Goal: Task Accomplishment & Management: Manage account settings

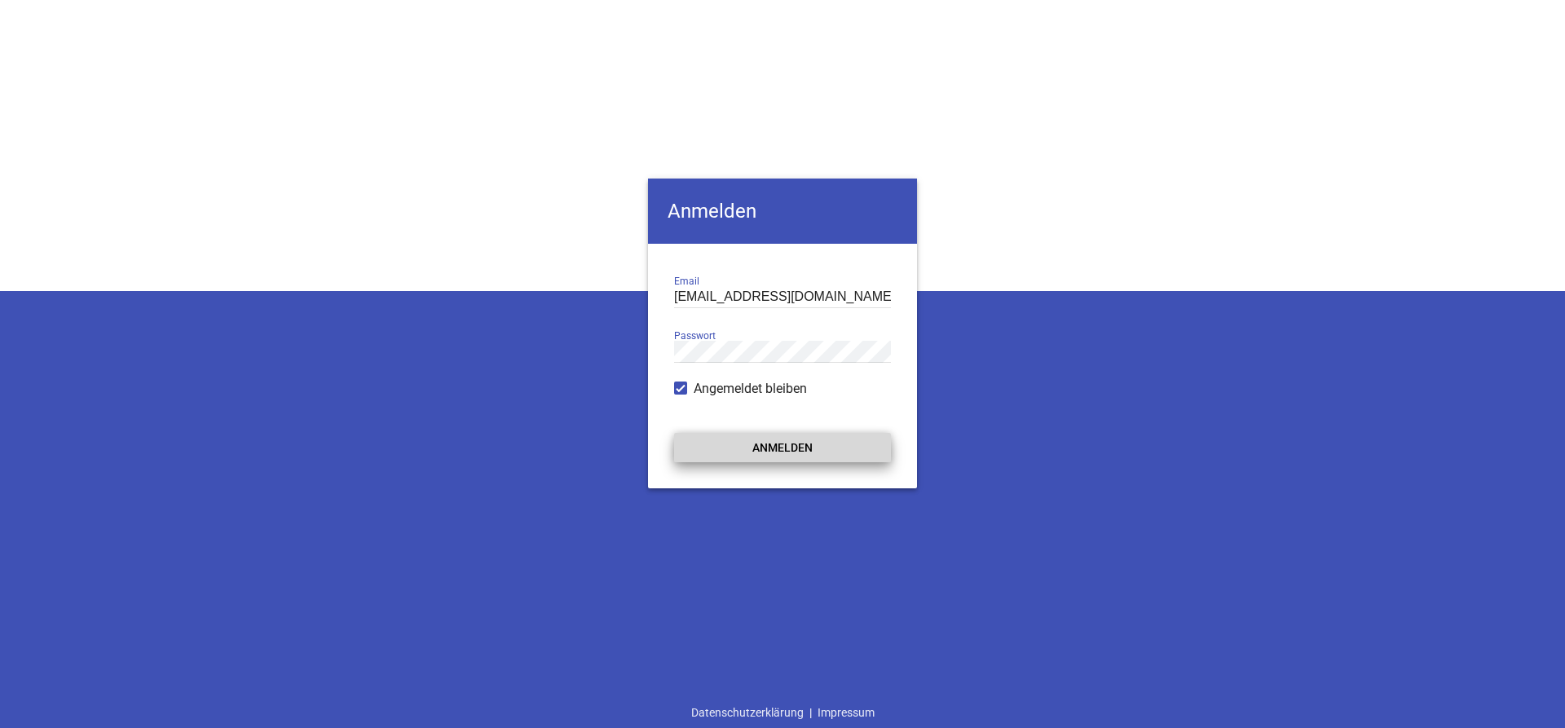
click at [781, 435] on button "Anmelden" at bounding box center [782, 447] width 217 height 29
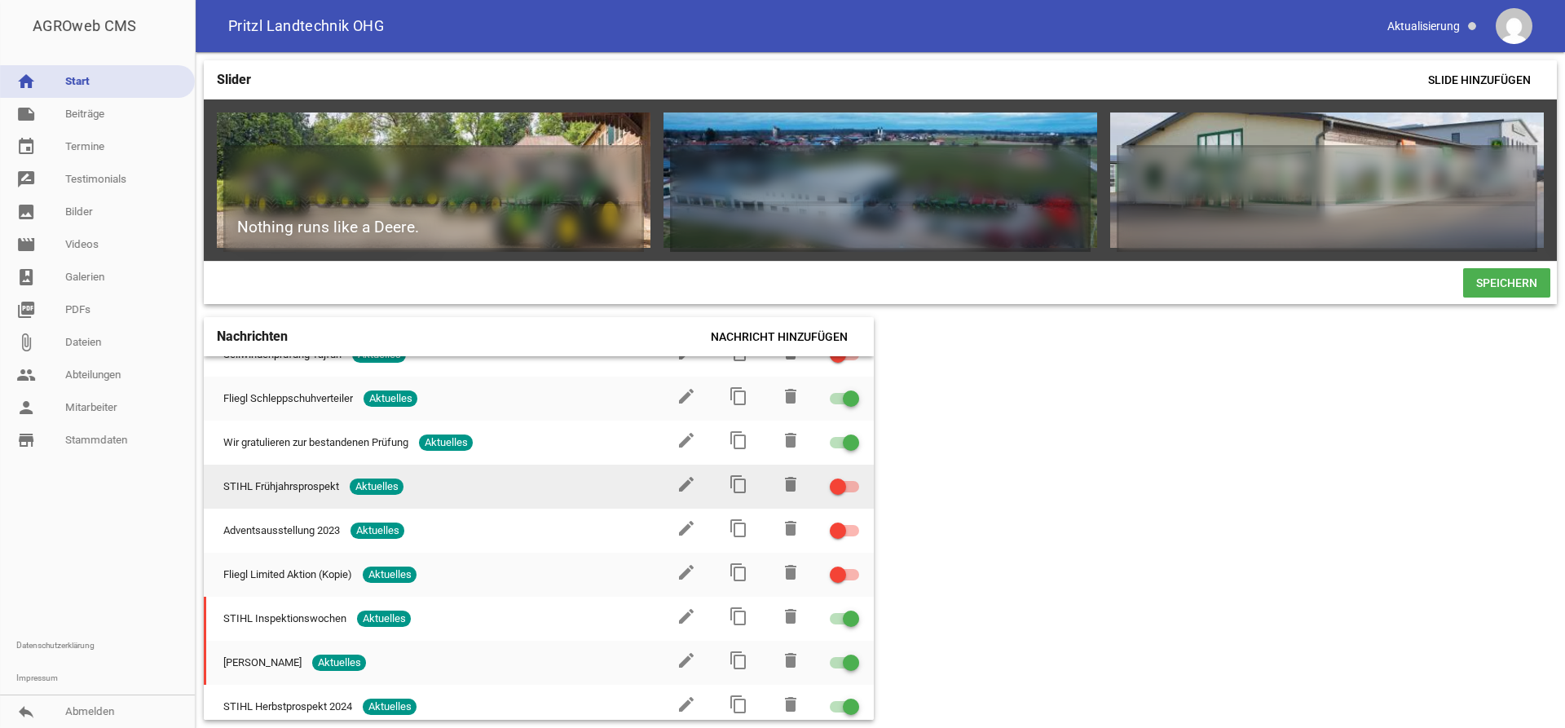
scroll to position [124, 0]
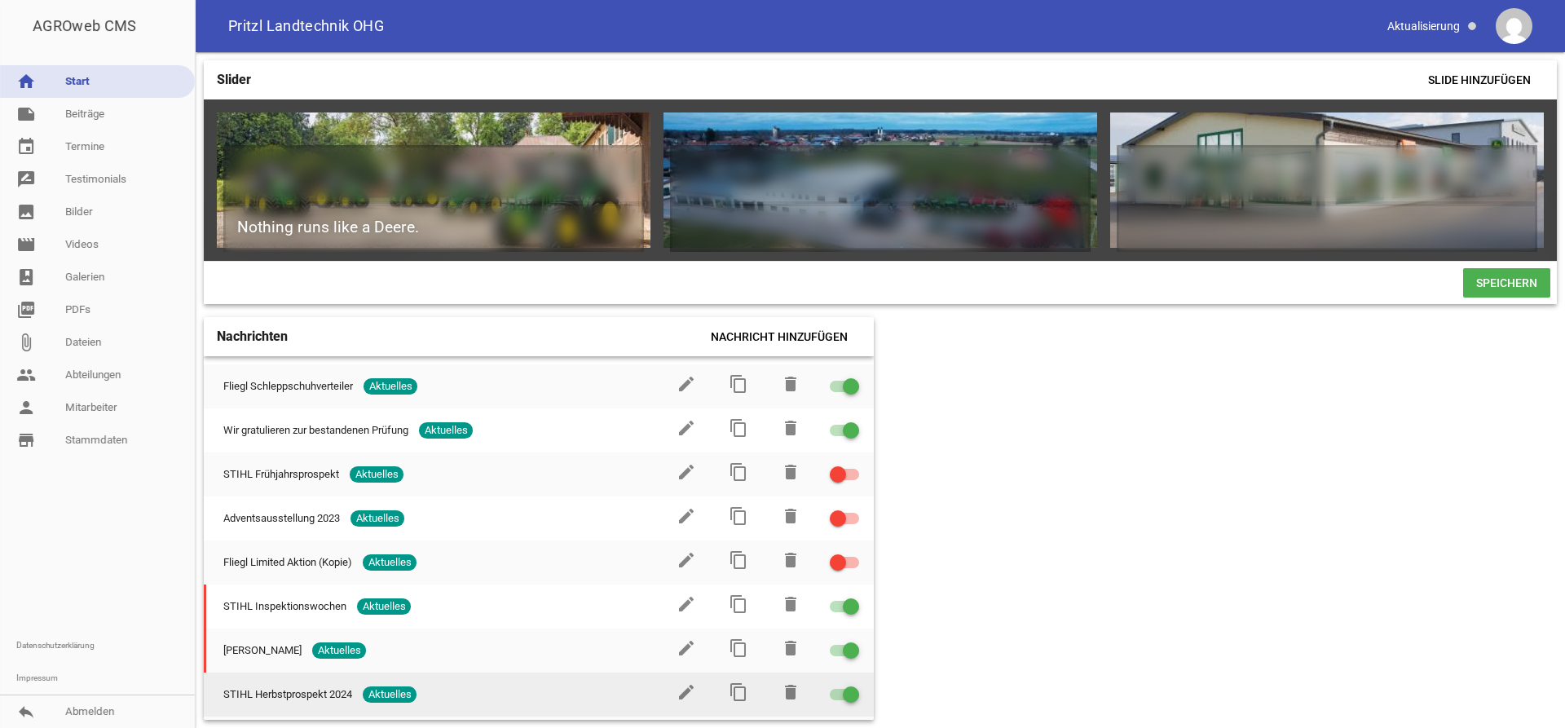
click at [840, 692] on div at bounding box center [844, 694] width 29 height 11
click at [854, 685] on input "checkbox" at bounding box center [854, 685] width 0 height 0
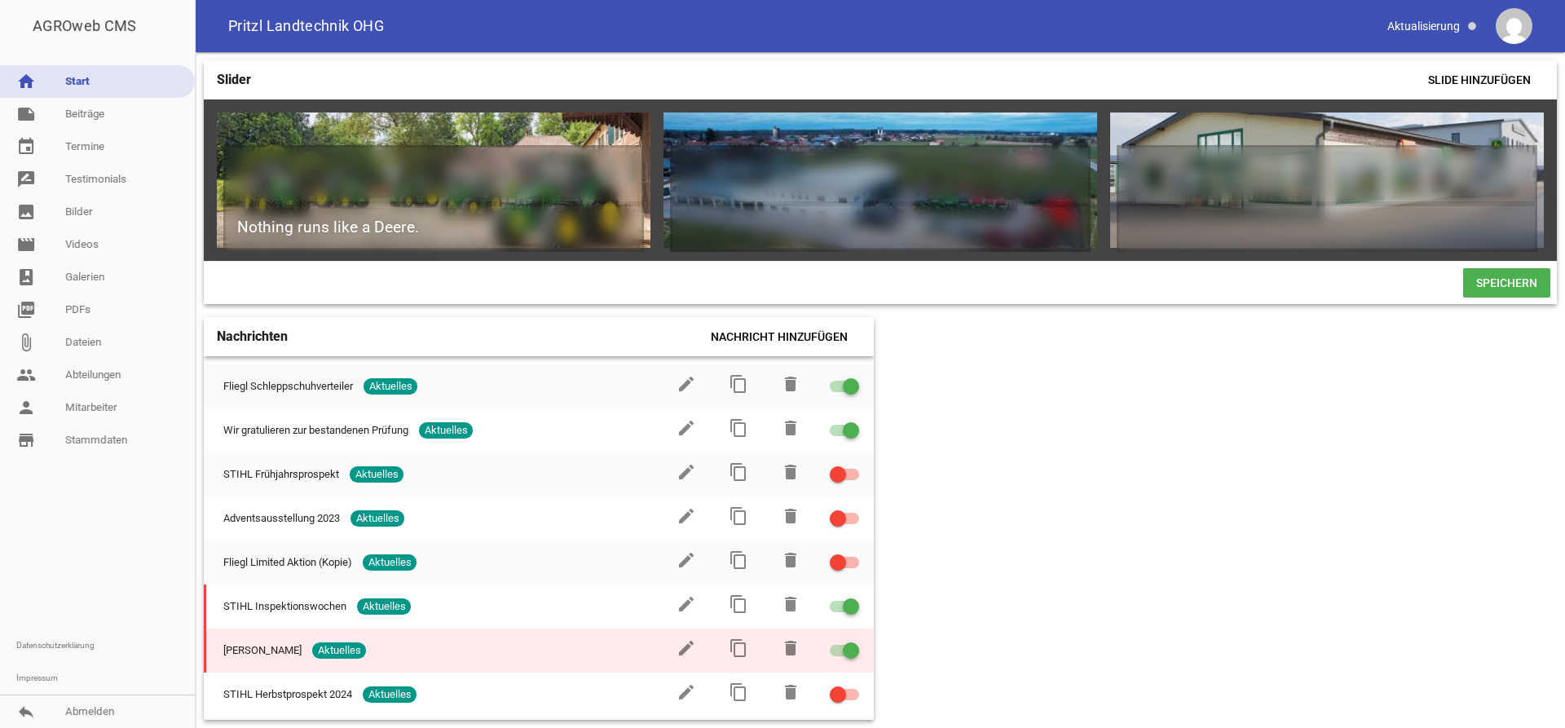
click at [845, 648] on div at bounding box center [851, 650] width 16 height 16
click at [854, 641] on input "checkbox" at bounding box center [854, 641] width 0 height 0
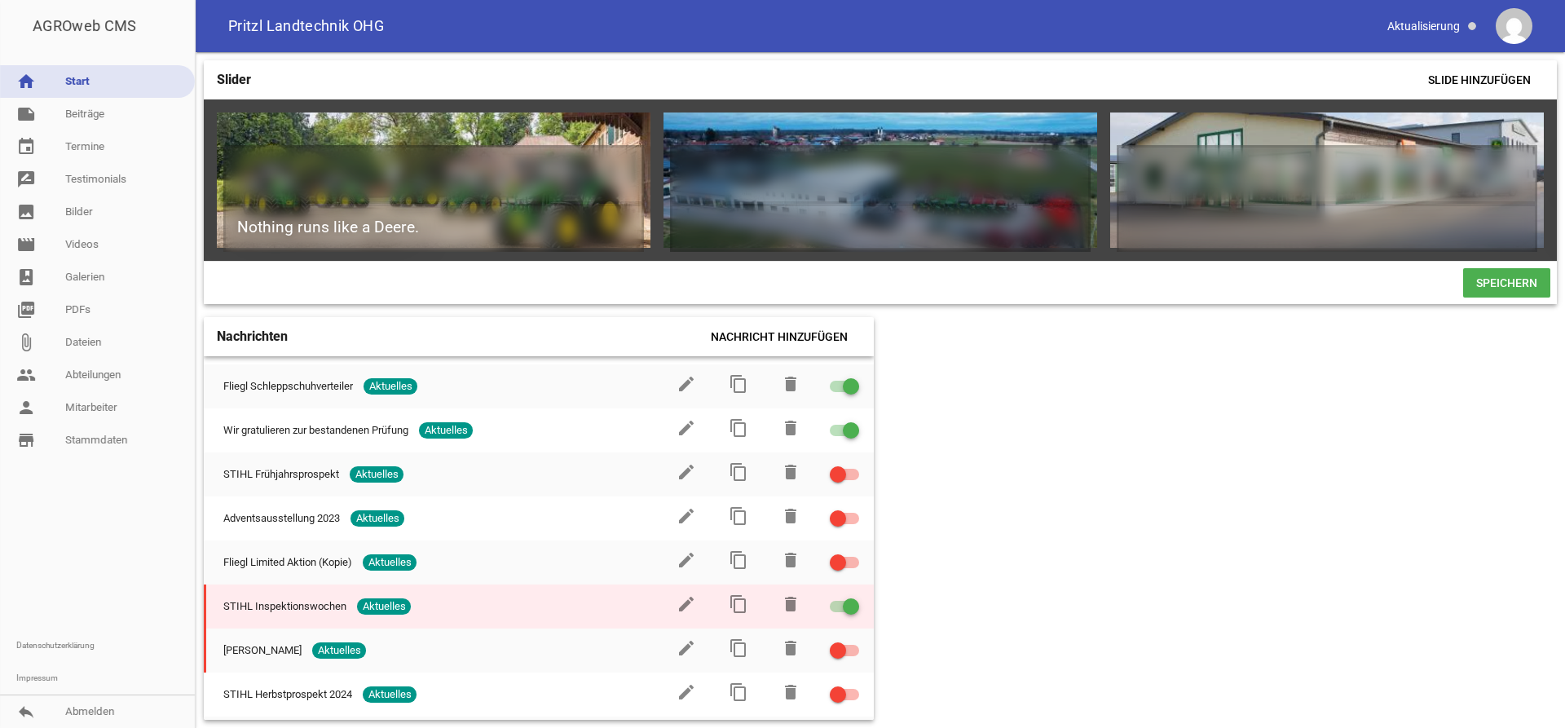
click at [849, 600] on div at bounding box center [851, 606] width 16 height 16
click at [854, 597] on input "checkbox" at bounding box center [854, 597] width 0 height 0
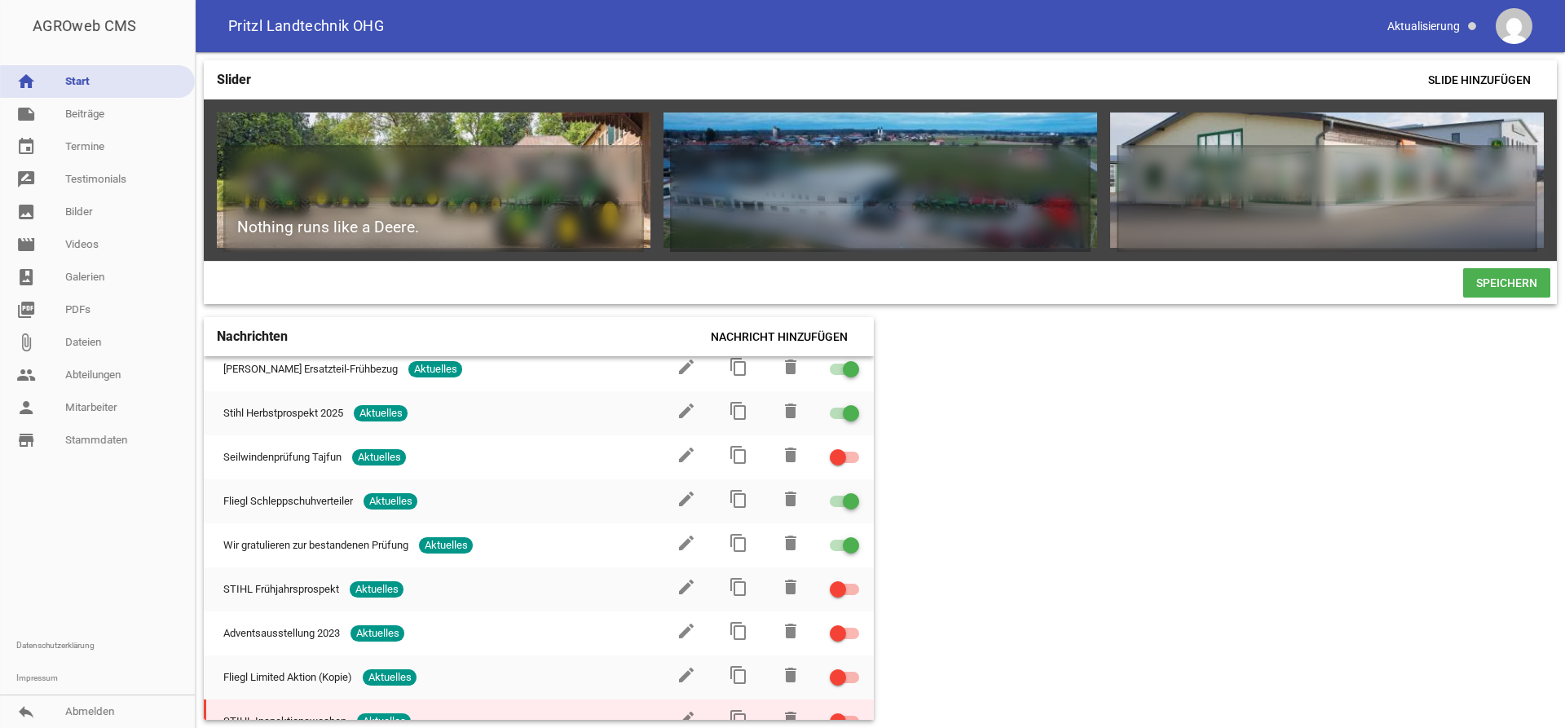
scroll to position [0, 0]
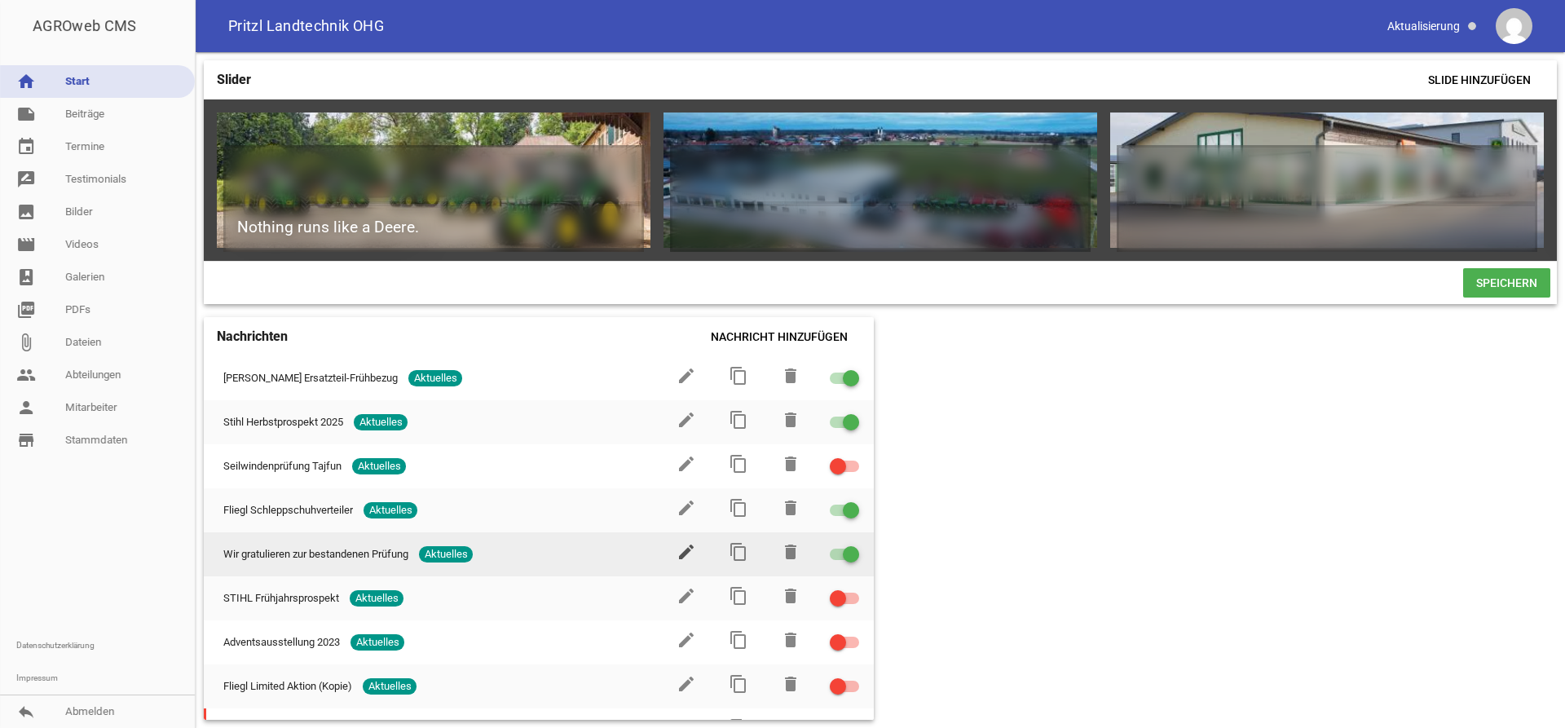
click at [687, 554] on icon "edit" at bounding box center [687, 552] width 20 height 20
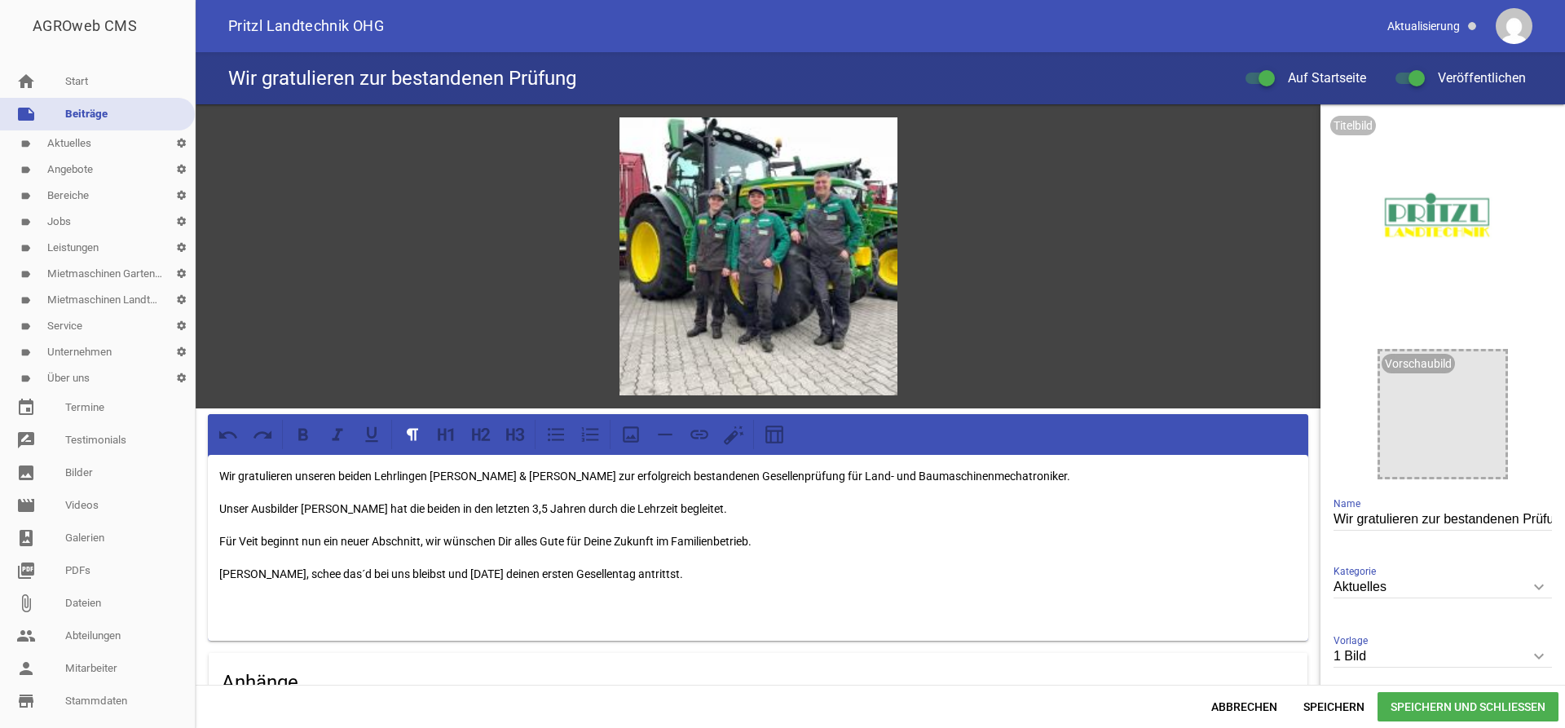
click at [1428, 590] on input "Aktuelles" at bounding box center [1443, 587] width 219 height 22
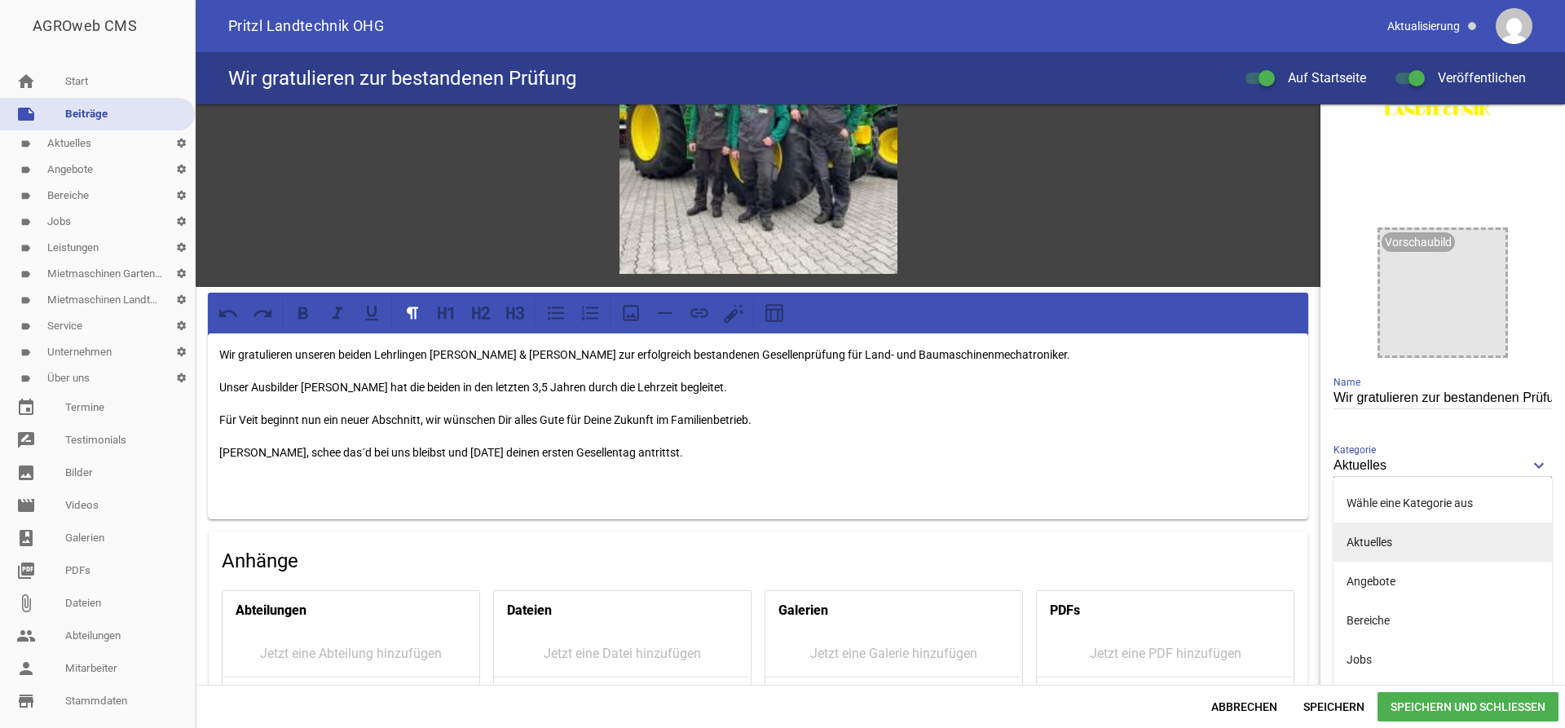
scroll to position [111, 0]
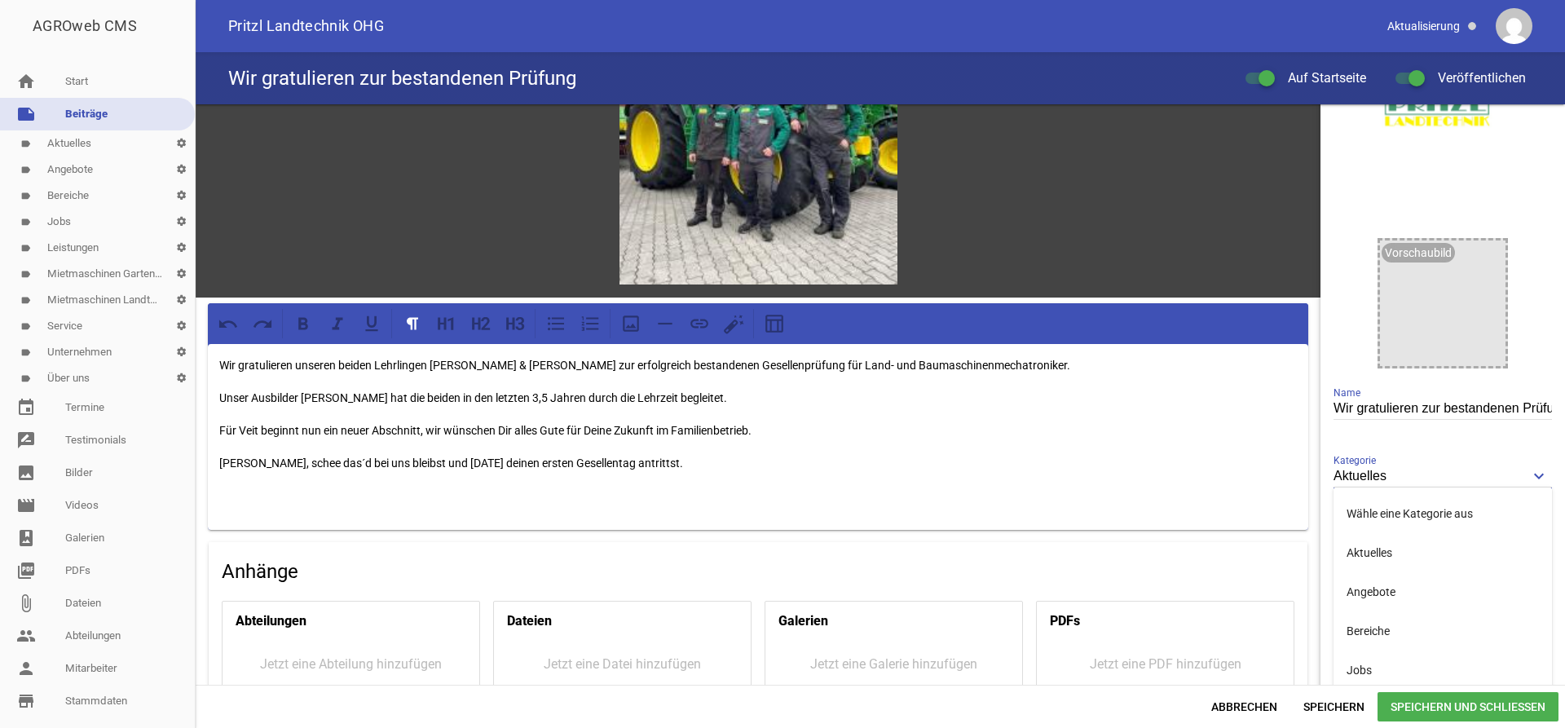
click at [1450, 707] on span "Speichern und Schließen" at bounding box center [1468, 706] width 181 height 29
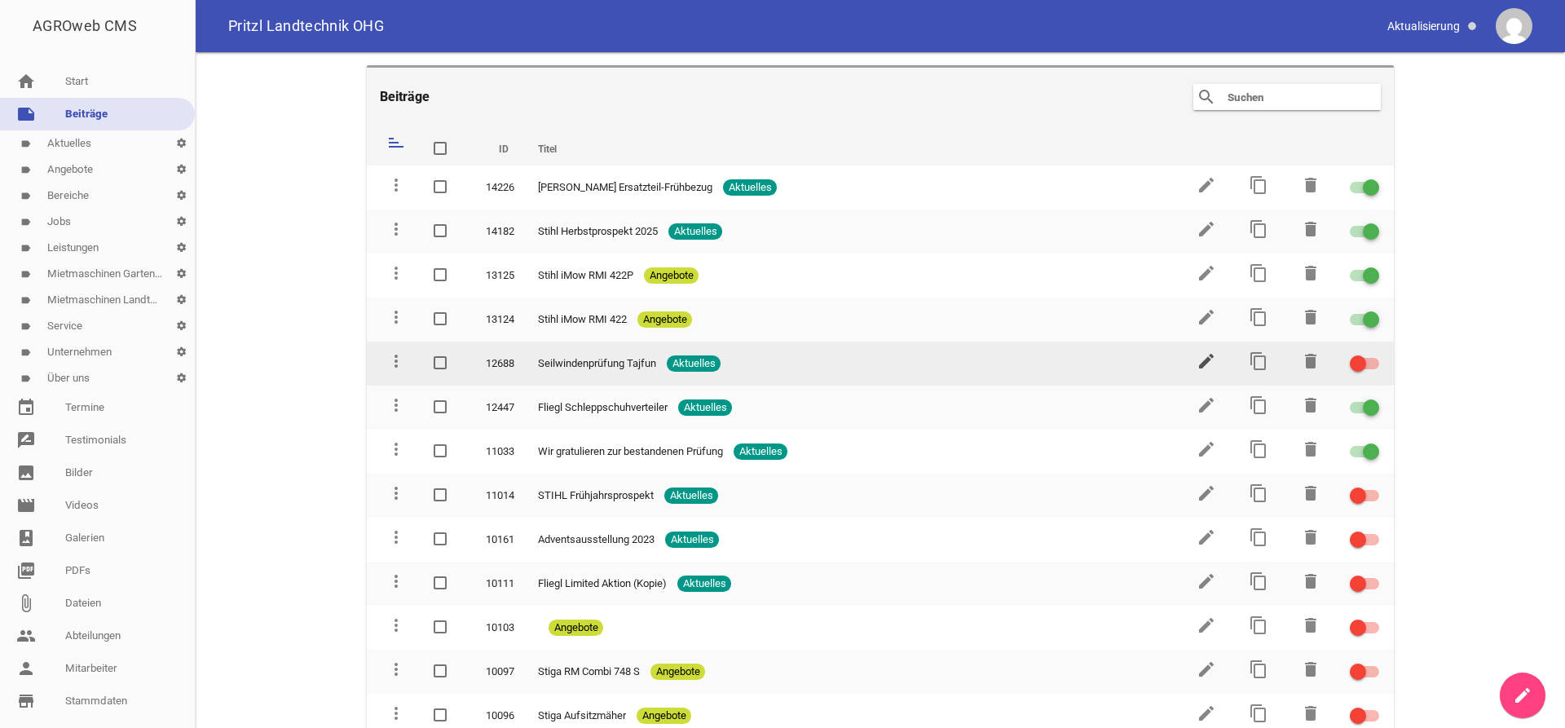
click at [1204, 365] on icon "edit" at bounding box center [1207, 361] width 20 height 20
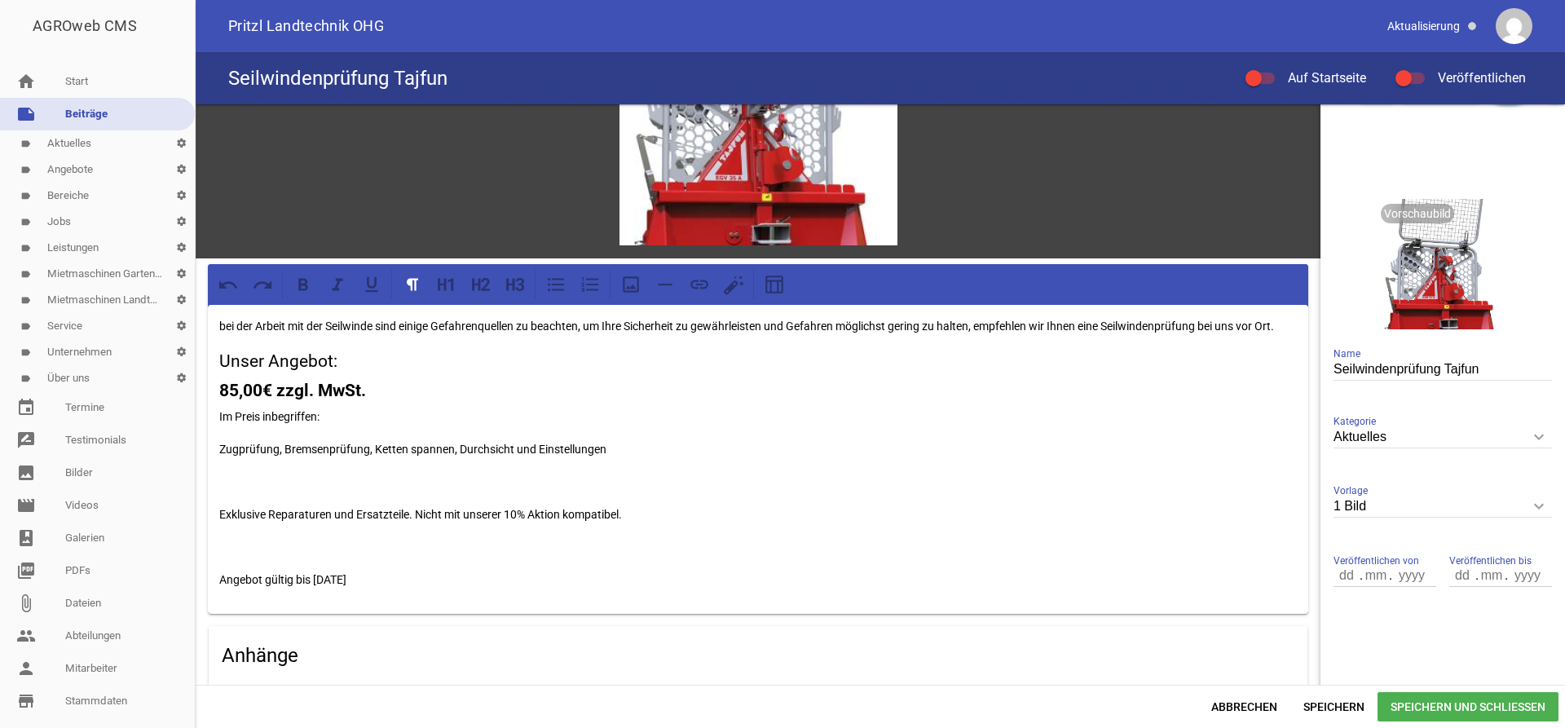
scroll to position [166, 0]
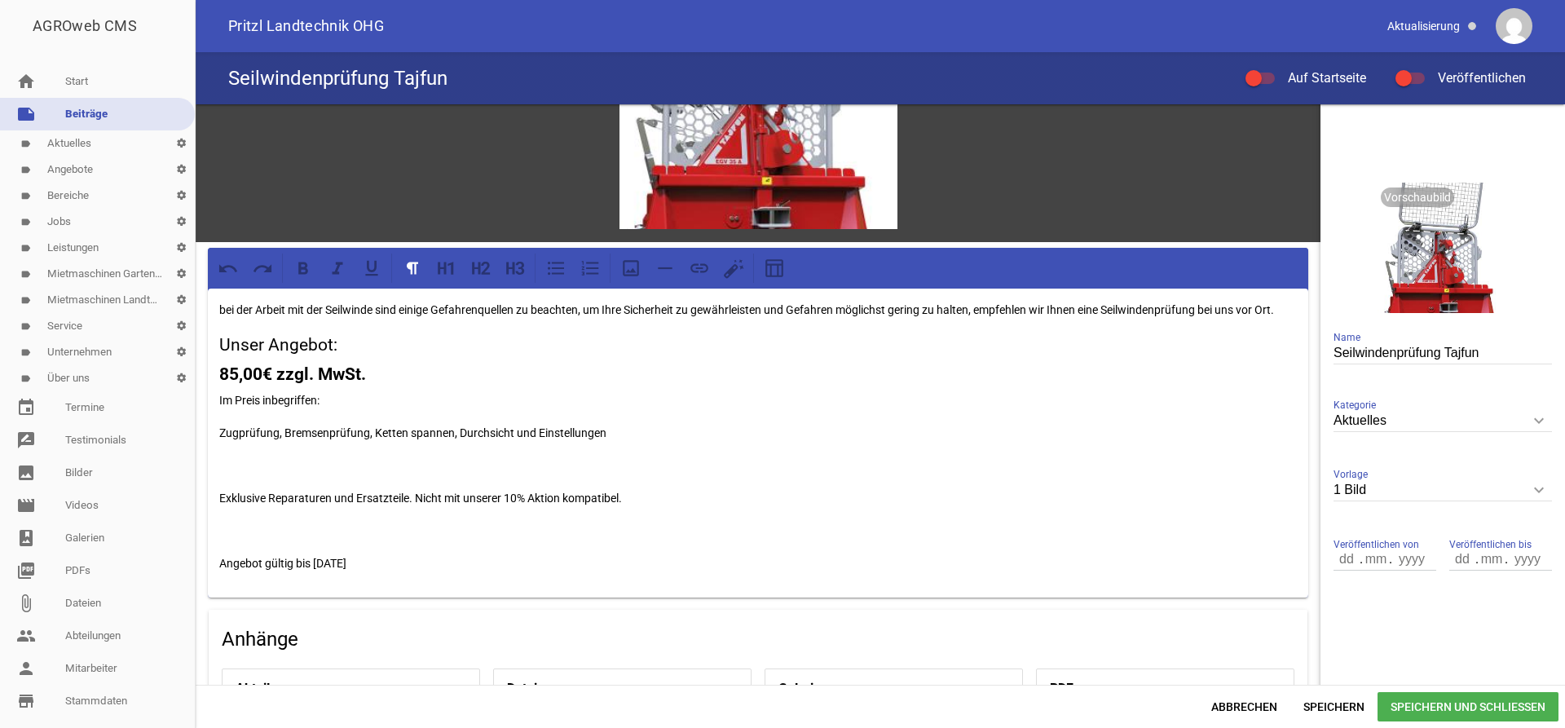
drag, startPoint x: 344, startPoint y: 560, endPoint x: 382, endPoint y: 563, distance: 38.5
click at [345, 560] on p "Angebot gültig bis [DATE]" at bounding box center [758, 564] width 1078 height 20
click at [370, 564] on p "Angebot gültig bis [DATE]" at bounding box center [758, 564] width 1078 height 20
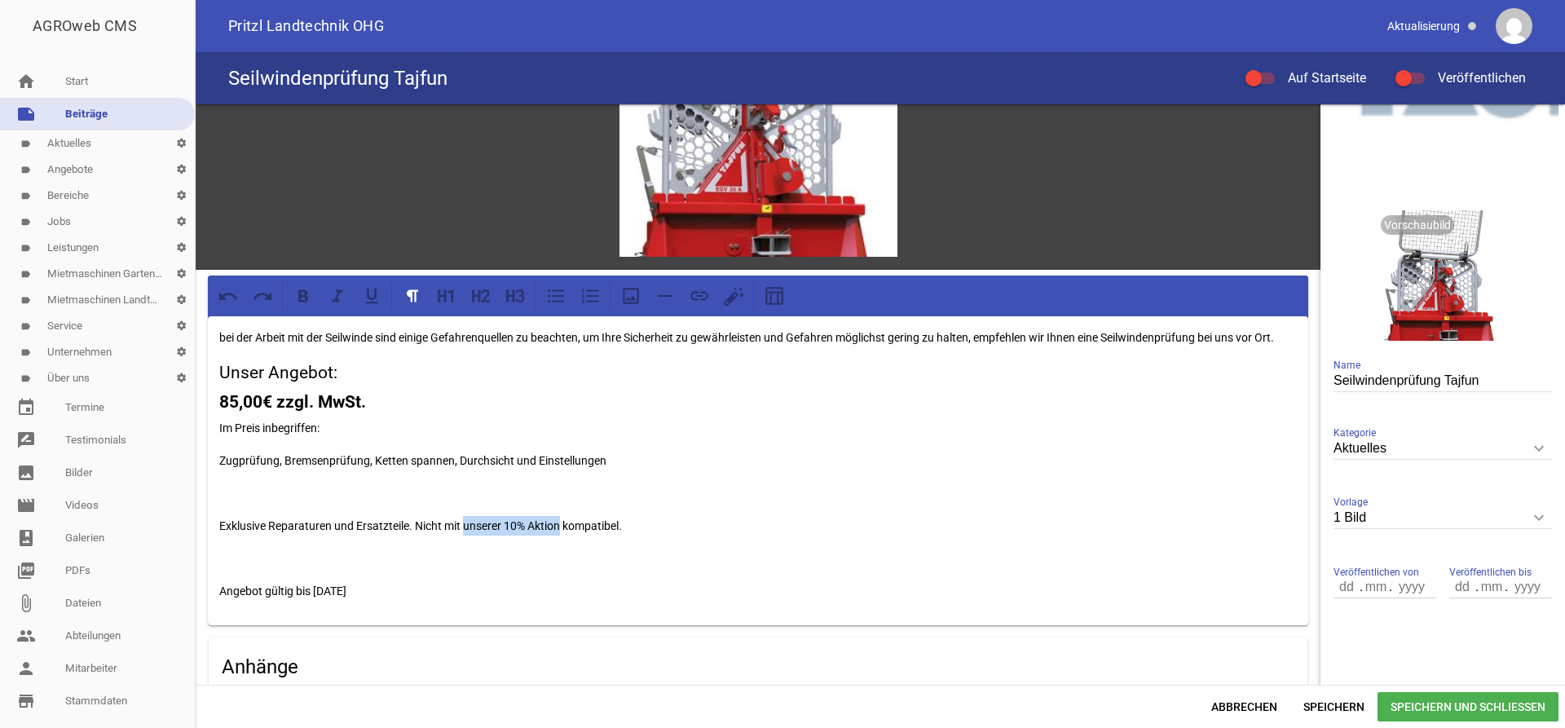
drag, startPoint x: 563, startPoint y: 526, endPoint x: 465, endPoint y: 526, distance: 97.8
click at [465, 526] on p "Exklusive Reparaturen und Ersatzteile. Nicht mit unserer 10% Aktion kompatibel." at bounding box center [758, 526] width 1078 height 20
click at [625, 528] on p "Exklusive Reparaturen und Ersatzteile. Nicht mit unserer 10% Aktion kompatibel." at bounding box center [758, 526] width 1078 height 20
drag, startPoint x: 636, startPoint y: 528, endPoint x: 448, endPoint y: 526, distance: 187.5
click at [448, 526] on p "Exklusive Reparaturen und Ersatzteile. Nicht mit unserer 10% Aktion kompatibel." at bounding box center [758, 526] width 1078 height 20
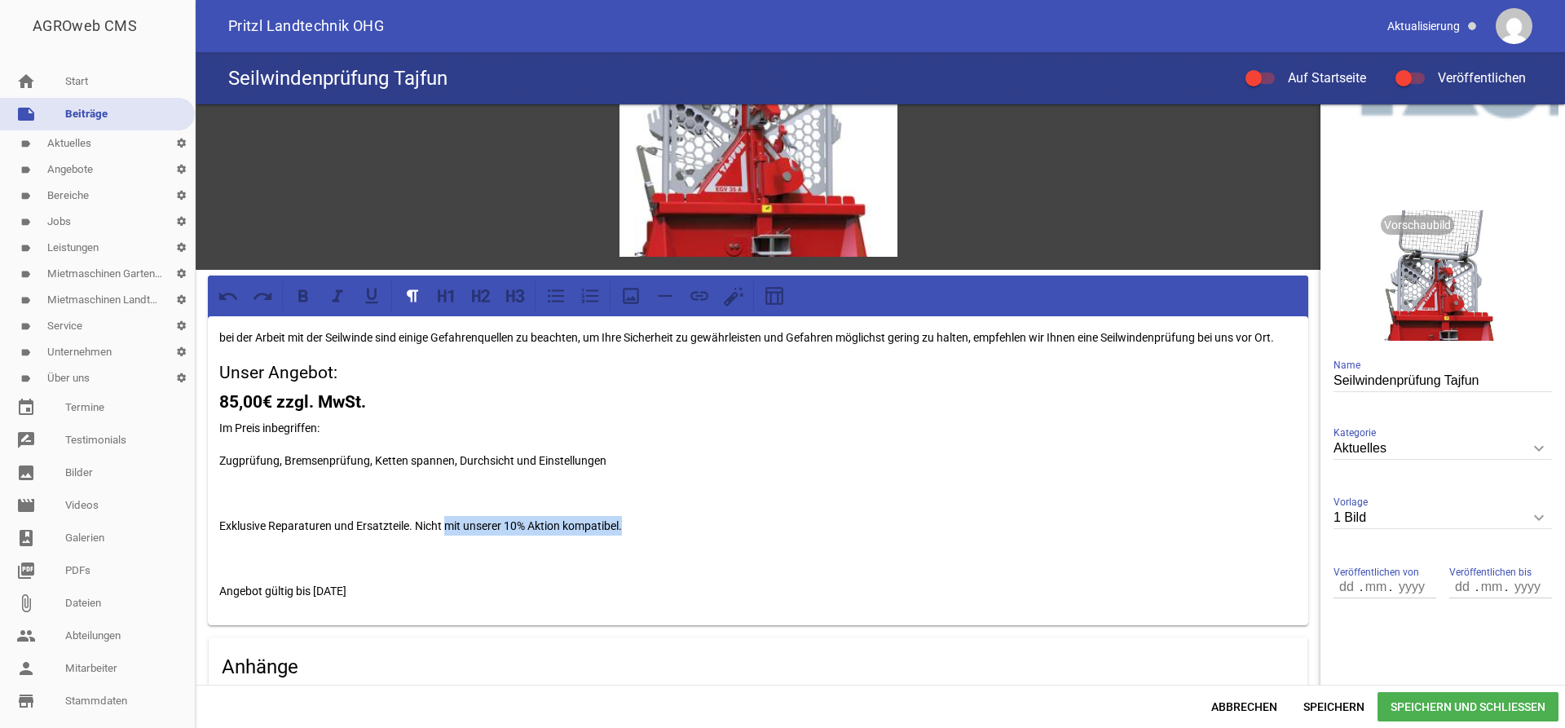
click at [516, 529] on p "Exklusive Reparaturen und Ersatzteile. Nicht mit unserer 10% Aktion kompatibel." at bounding box center [758, 526] width 1078 height 20
drag, startPoint x: 527, startPoint y: 526, endPoint x: 469, endPoint y: 529, distance: 58.0
click at [470, 529] on p "Exklusive Reparaturen und Ersatzteile. Nicht mit unserer 10% Aktion kompatibel." at bounding box center [758, 526] width 1078 height 20
click at [537, 528] on p "Exklusive Reparaturen und Ersatzteile. Nicht mit anderen Aktion kompatibel." at bounding box center [758, 526] width 1078 height 20
click at [1439, 711] on span "Speichern und Schließen" at bounding box center [1468, 706] width 181 height 29
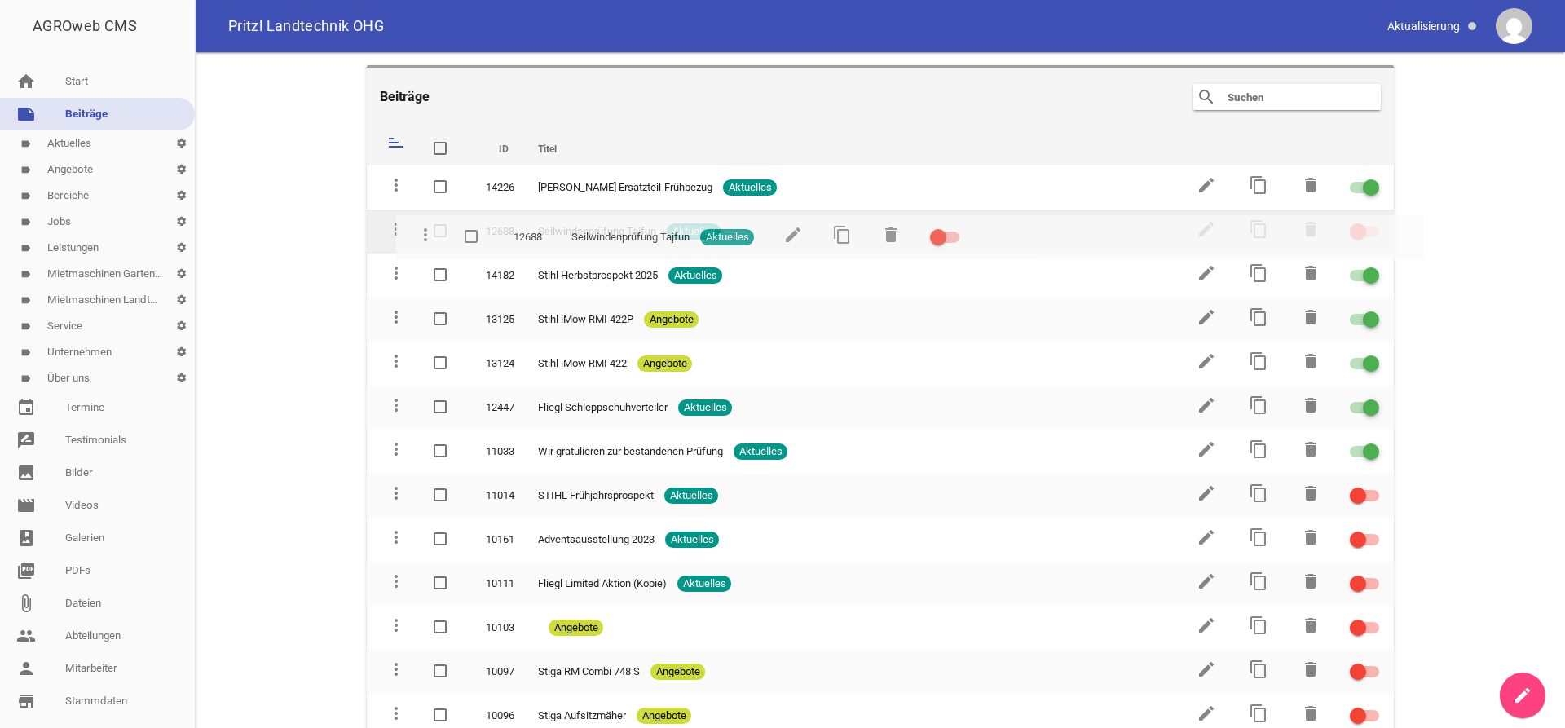
drag, startPoint x: 394, startPoint y: 361, endPoint x: 422, endPoint y: 236, distance: 128.0
click at [422, 236] on tr "more_vert 12688 Seilwindenprüfung Tajfun Aktuelles edit content_copy delete" at bounding box center [880, 232] width 1027 height 44
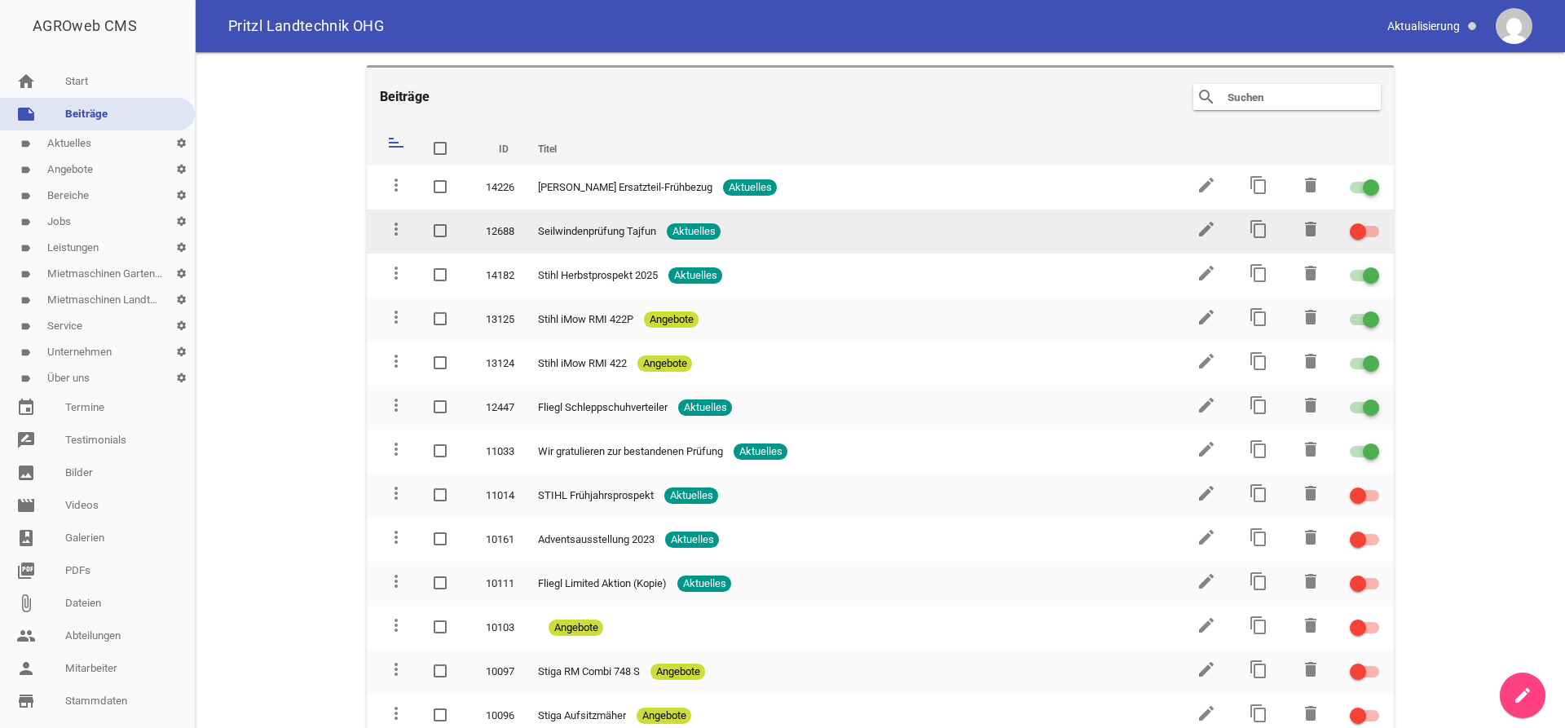
click at [1349, 233] on td at bounding box center [1365, 232] width 59 height 44
click at [1358, 231] on span at bounding box center [1358, 231] width 7 height 7
click at [1375, 222] on input "checkbox" at bounding box center [1375, 222] width 0 height 0
click at [1202, 229] on icon "edit" at bounding box center [1207, 229] width 20 height 20
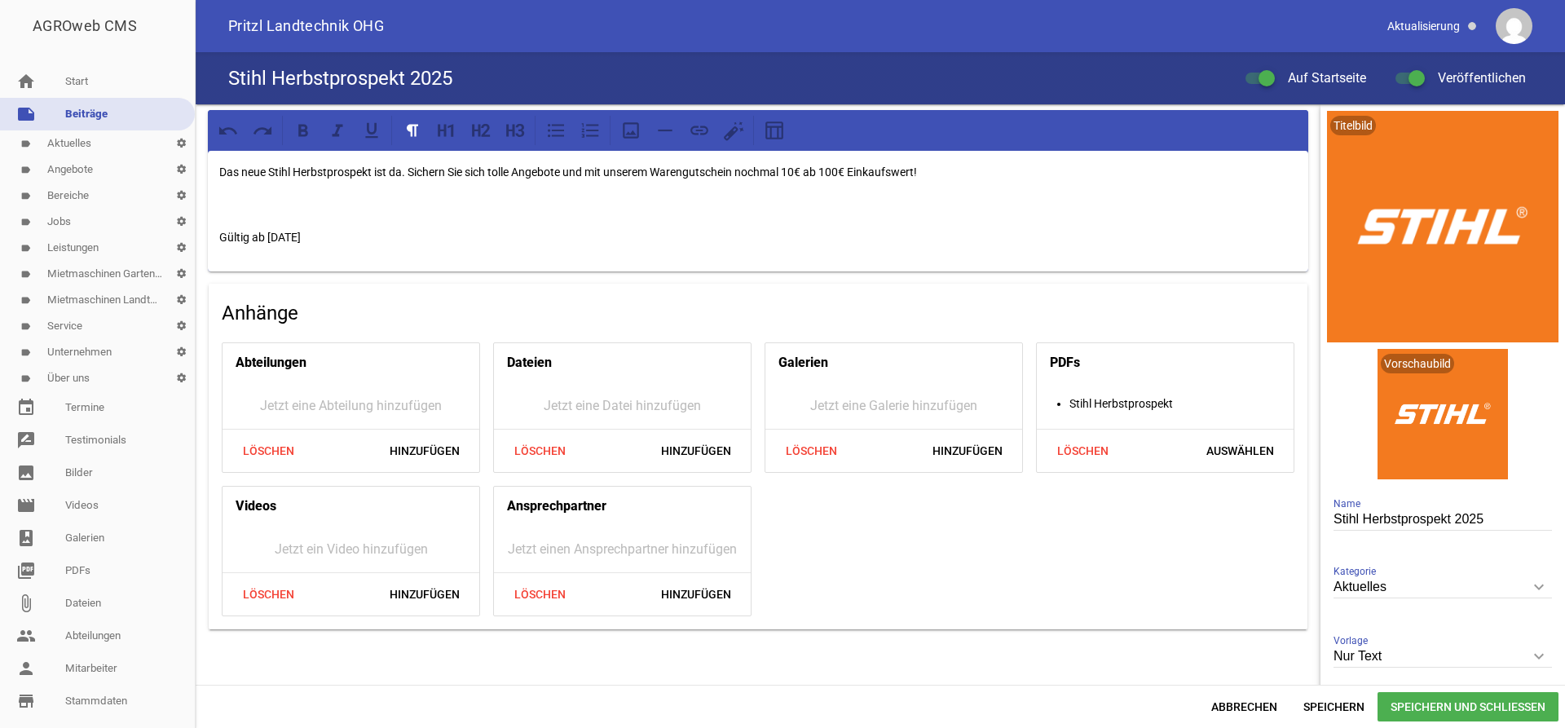
click at [462, 73] on div "Stihl Herbstprospekt 2025 Auf Startseite Veröffentlichen" at bounding box center [881, 78] width 1370 height 52
click at [95, 105] on link "note Beiträge" at bounding box center [97, 114] width 195 height 33
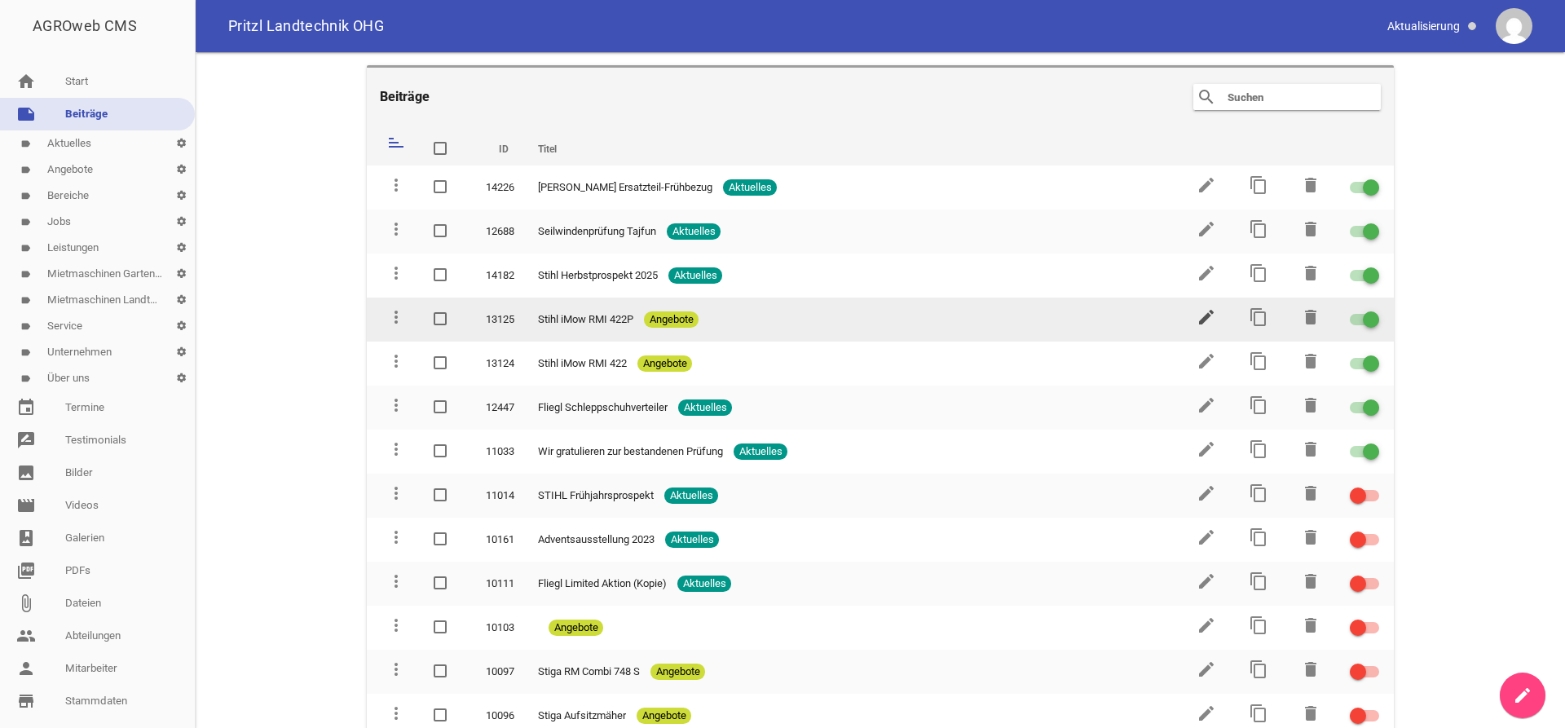
click at [1200, 311] on icon "edit" at bounding box center [1207, 317] width 20 height 20
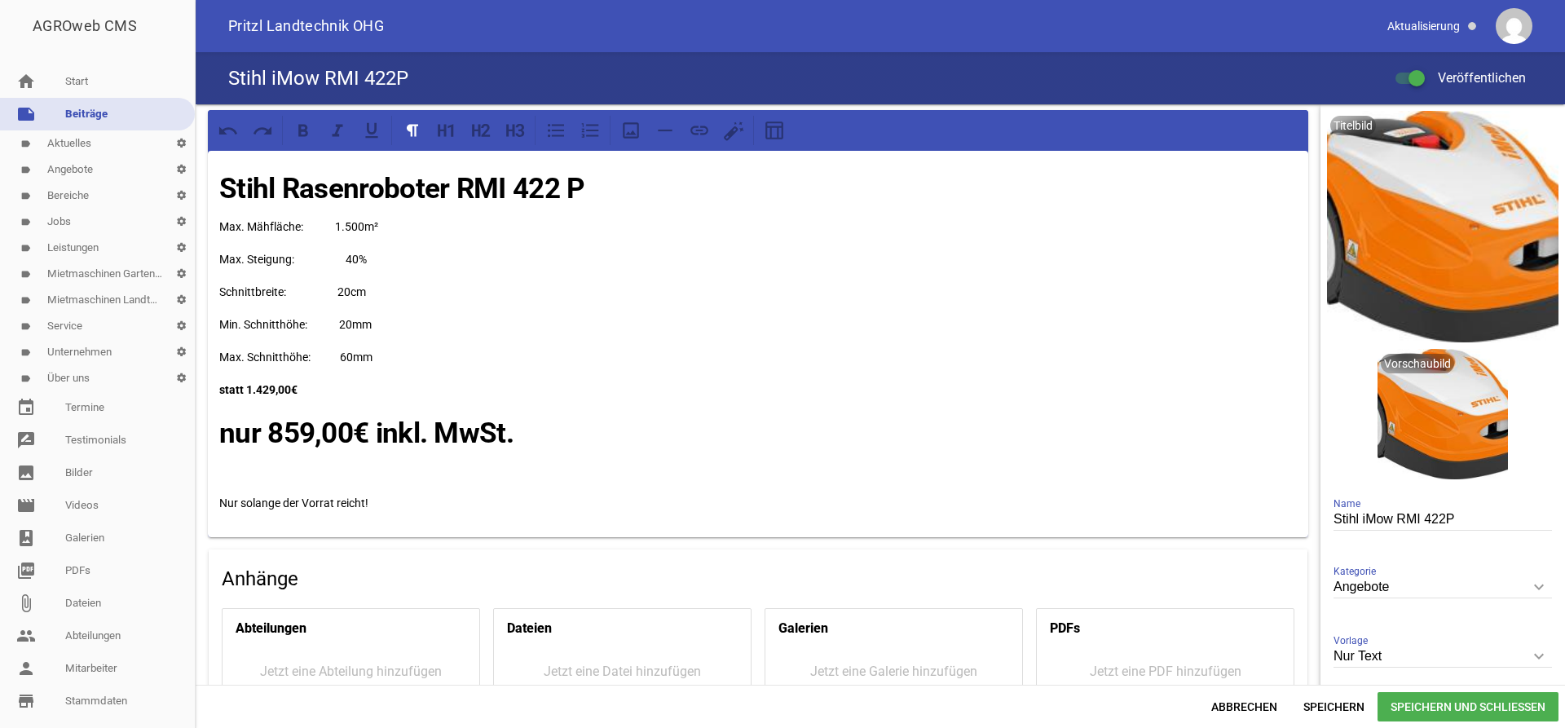
click at [104, 116] on link "note Beiträge" at bounding box center [97, 114] width 195 height 33
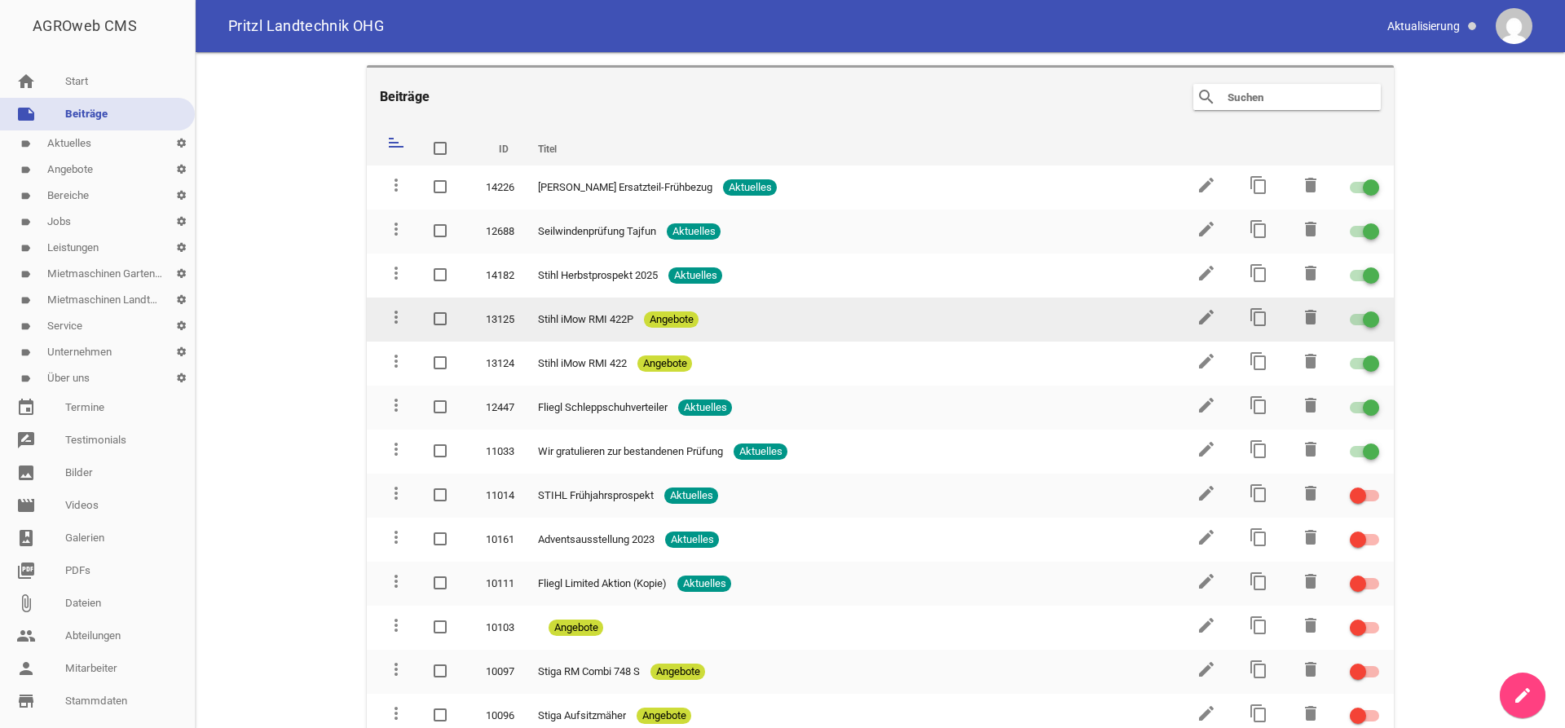
click at [1369, 320] on span at bounding box center [1371, 319] width 7 height 7
click at [1375, 310] on input "checkbox" at bounding box center [1375, 310] width 0 height 0
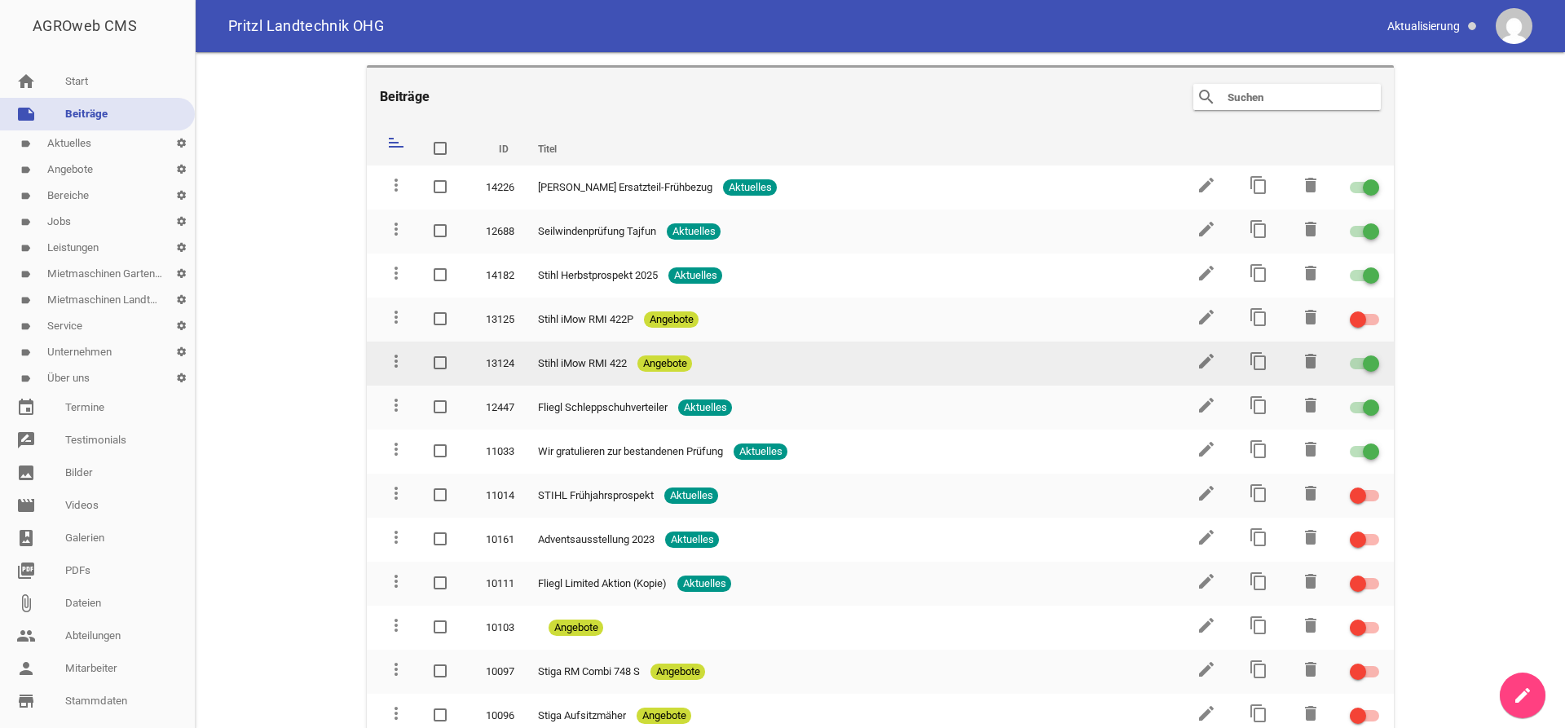
click at [1367, 363] on div at bounding box center [1371, 363] width 16 height 16
click at [1375, 354] on input "checkbox" at bounding box center [1375, 354] width 0 height 0
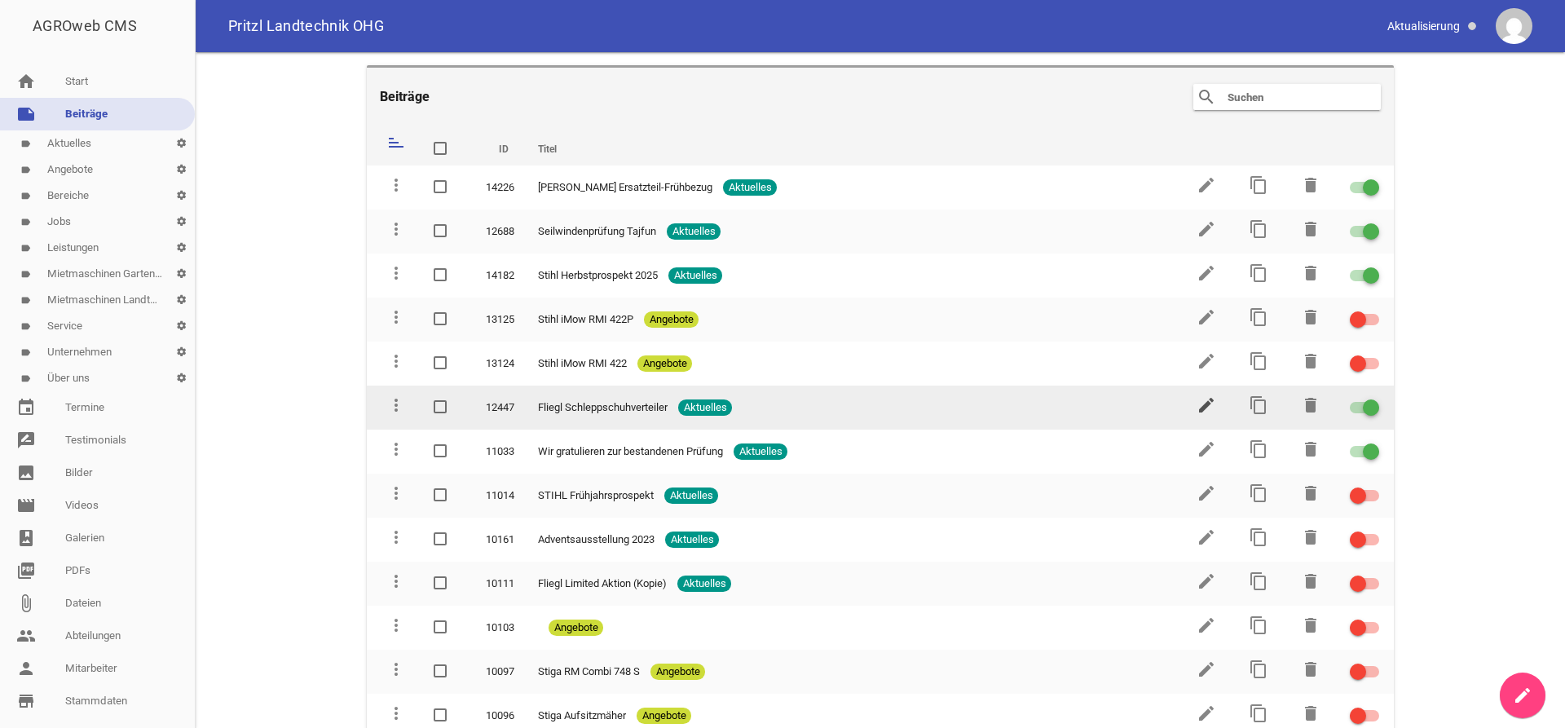
click at [1210, 400] on icon "edit" at bounding box center [1207, 405] width 20 height 20
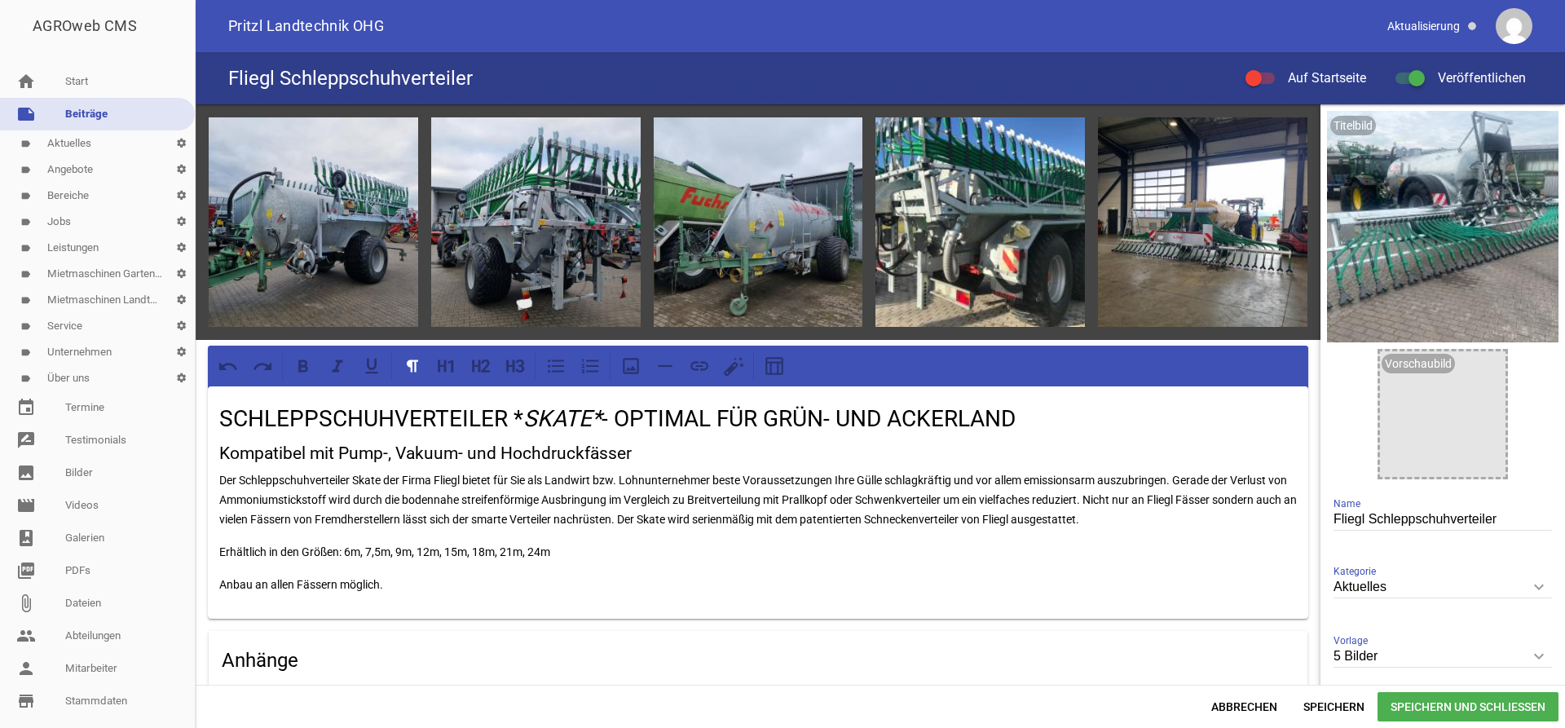
click at [73, 116] on link "note Beiträge" at bounding box center [97, 114] width 195 height 33
